Goal: Transaction & Acquisition: Book appointment/travel/reservation

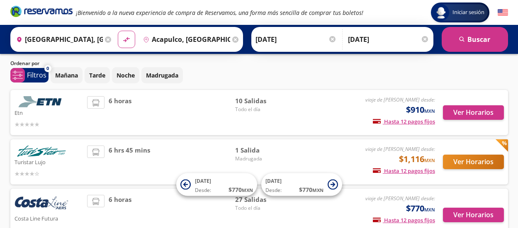
scroll to position [9, 0]
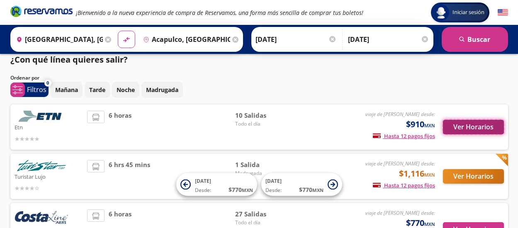
click at [471, 129] on button "Ver Horarios" at bounding box center [473, 127] width 61 height 15
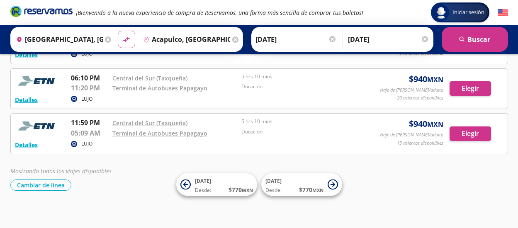
scroll to position [399, 0]
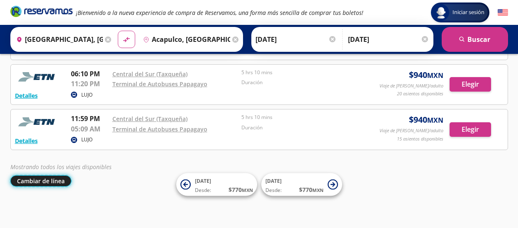
click at [47, 184] on button "Cambiar de línea" at bounding box center [40, 181] width 61 height 11
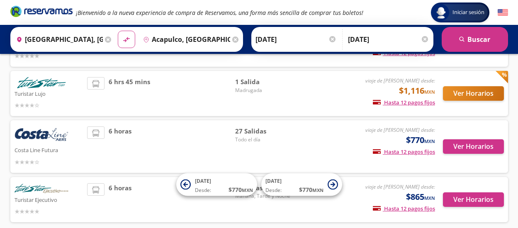
scroll to position [133, 0]
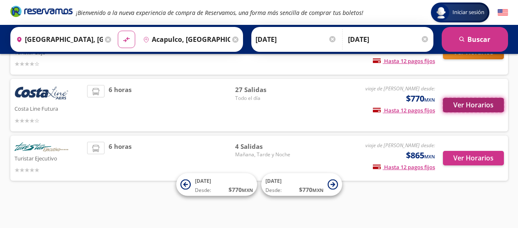
click at [469, 108] on button "Ver Horarios" at bounding box center [473, 105] width 61 height 15
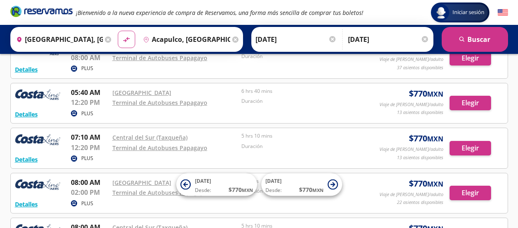
scroll to position [166, 0]
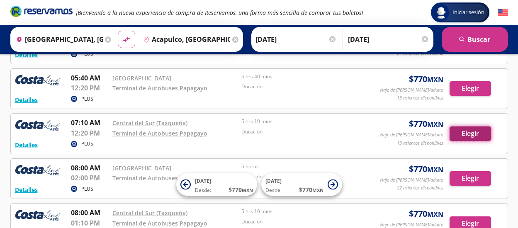
click at [464, 133] on button "Elegir" at bounding box center [471, 134] width 42 height 15
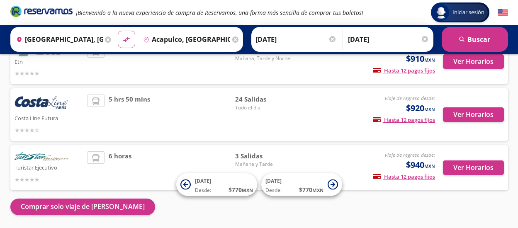
scroll to position [61, 0]
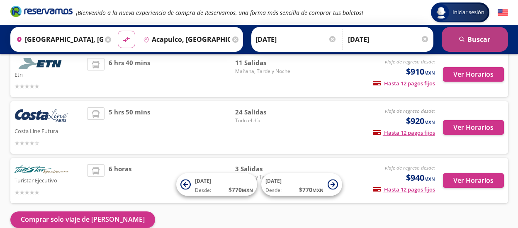
click at [478, 37] on button "search [GEOGRAPHIC_DATA]" at bounding box center [475, 39] width 66 height 25
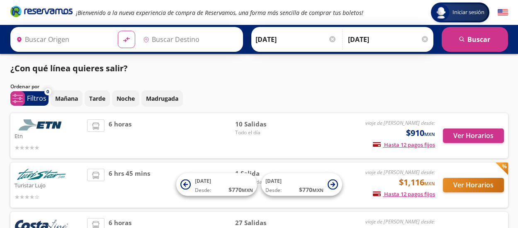
type input "[GEOGRAPHIC_DATA], [GEOGRAPHIC_DATA]"
type input "Acapulco, [GEOGRAPHIC_DATA]"
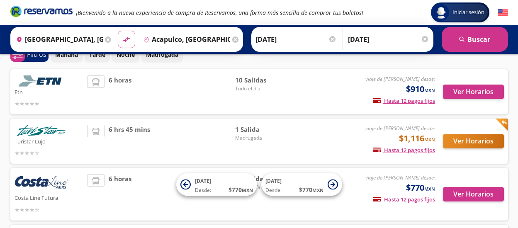
scroll to position [125, 0]
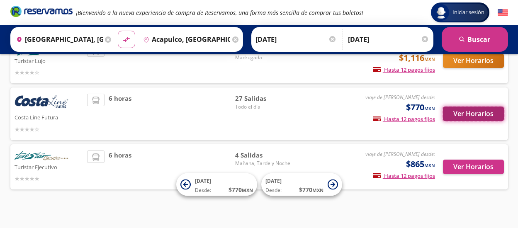
click at [466, 114] on button "Ver Horarios" at bounding box center [473, 114] width 61 height 15
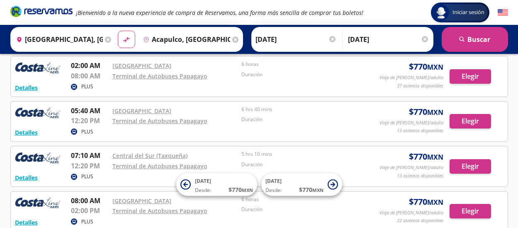
scroll to position [134, 0]
